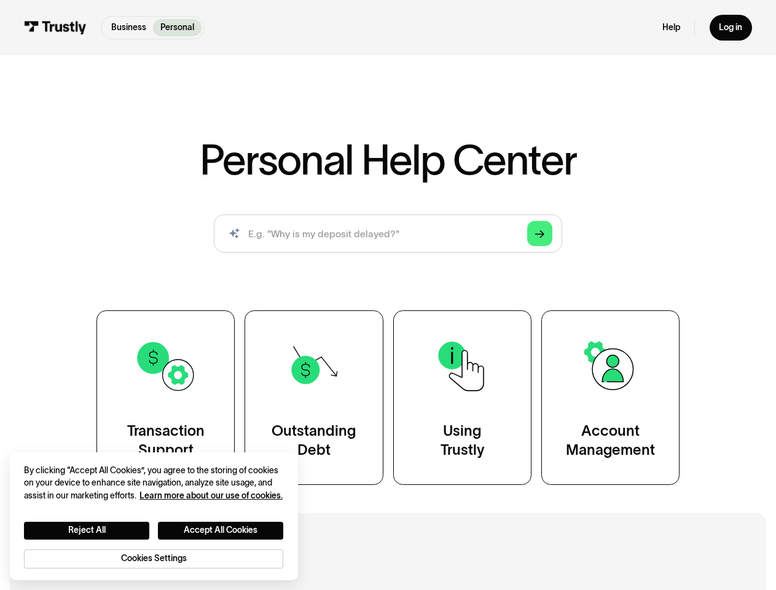
click at [388, 295] on div "Personal Help Center AI-powered search ( 1 / 4 ) Type your question and our sma…" at bounding box center [388, 312] width 696 height 346
click at [540, 234] on polygon "Search" at bounding box center [540, 234] width 10 height 8
click at [87, 530] on button "Reject All" at bounding box center [86, 531] width 125 height 18
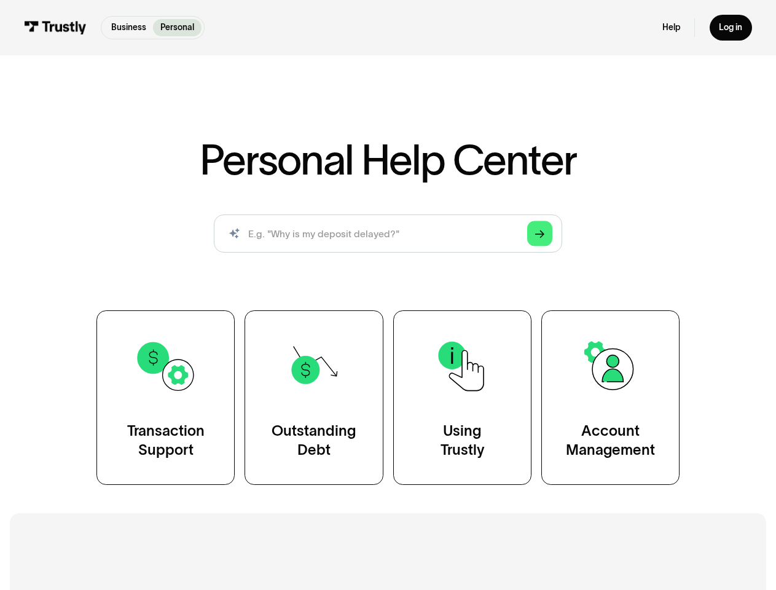
click at [221, 530] on button "Accept All Cookies" at bounding box center [220, 531] width 125 height 18
